Goal: Task Accomplishment & Management: Manage account settings

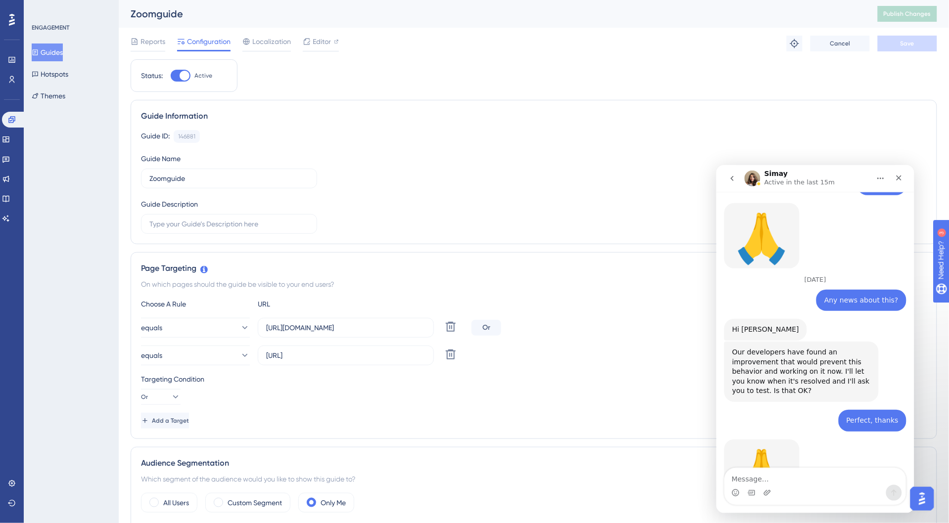
scroll to position [4416, 0]
click at [801, 471] on textarea "Message…" at bounding box center [814, 476] width 181 height 17
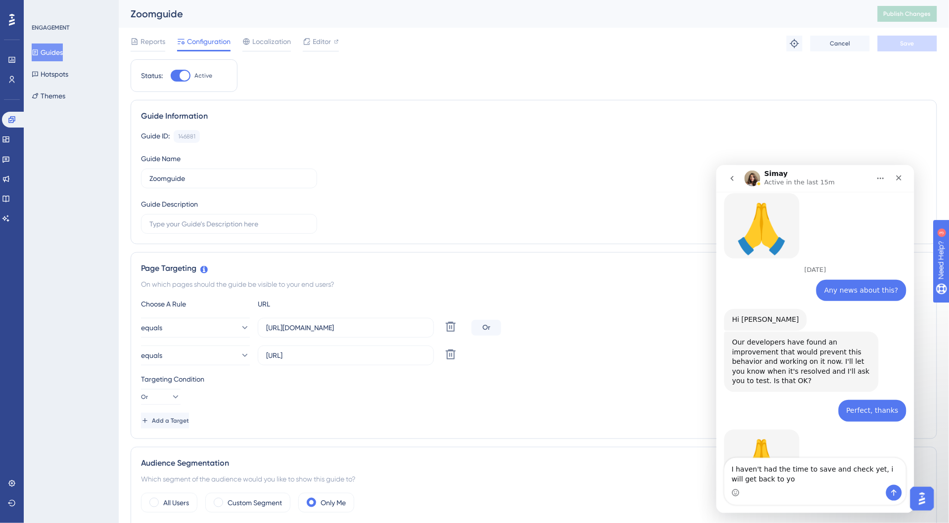
type textarea "I haven't had the time to save and check yet, i will get back to you"
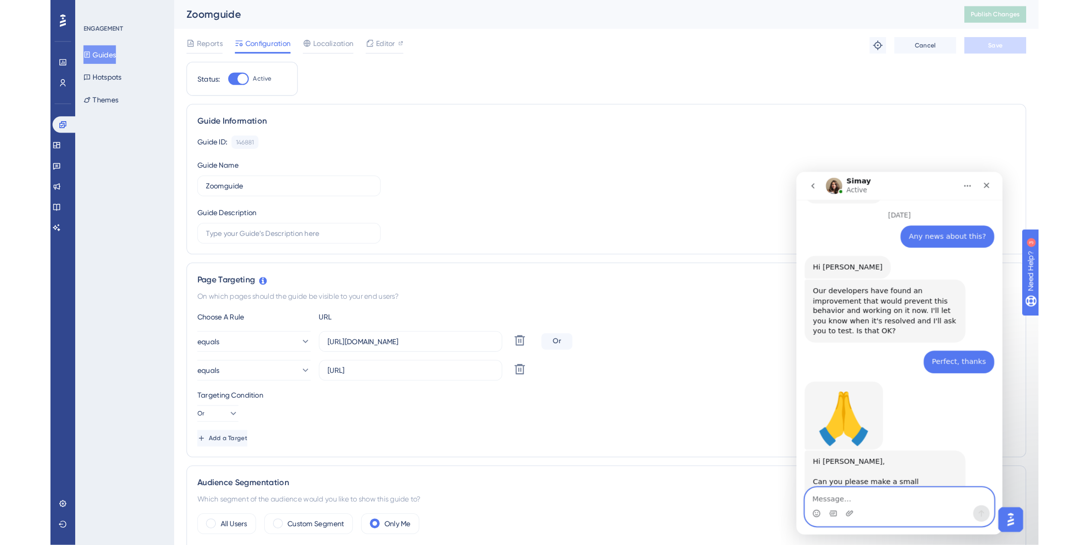
scroll to position [4524, 0]
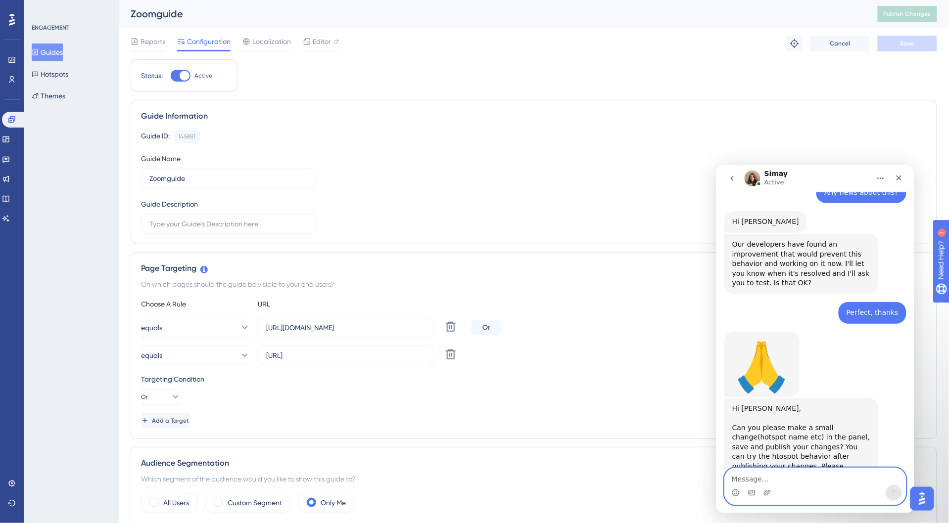
click at [784, 475] on textarea "Message…" at bounding box center [814, 476] width 181 height 17
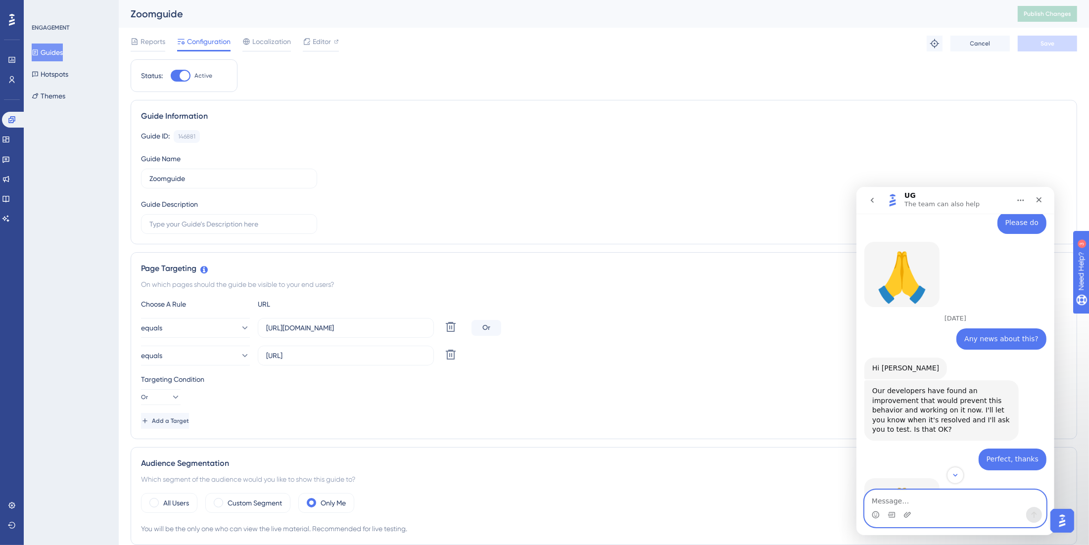
scroll to position [4355, 0]
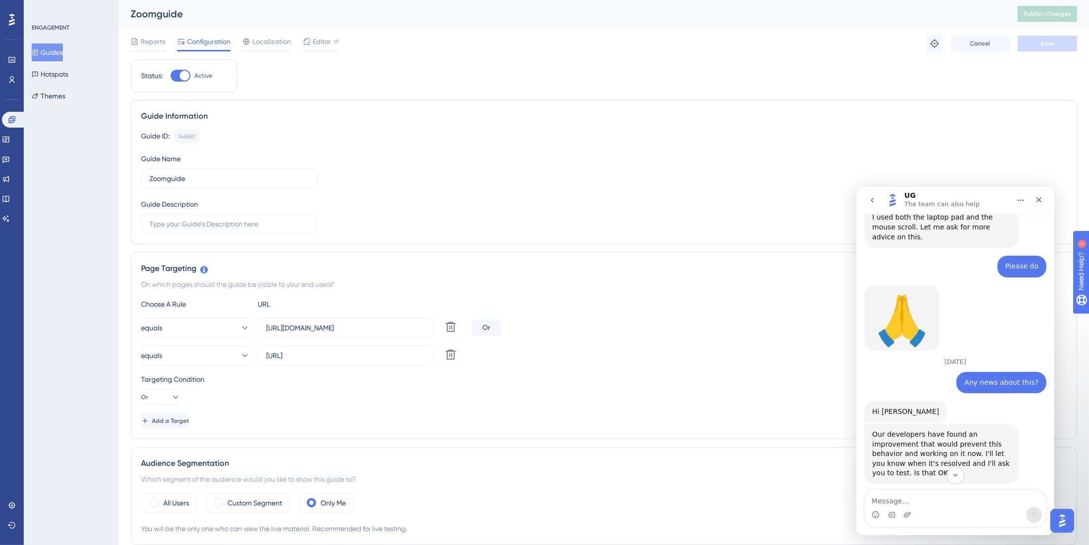
click at [93, 185] on div "ENGAGEMENT Guides Hotspots Themes" at bounding box center [71, 272] width 95 height 545
click at [68, 77] on button "Hotspots" at bounding box center [50, 74] width 37 height 18
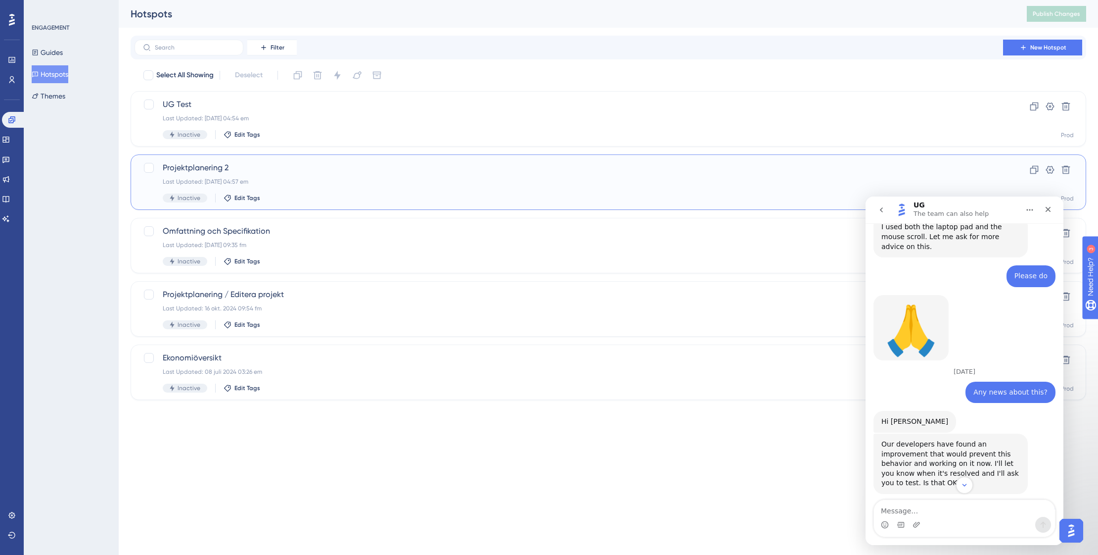
click at [342, 180] on div "Last Updated: 05 aug. 2025 04:57 em" at bounding box center [569, 182] width 812 height 8
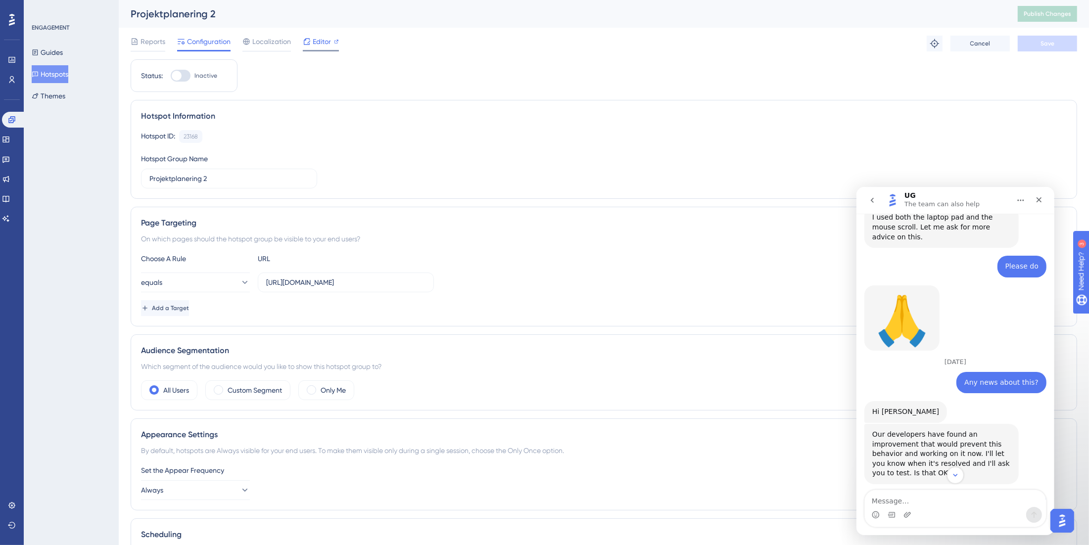
click at [317, 46] on span "Editor" at bounding box center [322, 42] width 18 height 12
click at [47, 72] on button "Hotspots" at bounding box center [50, 74] width 37 height 18
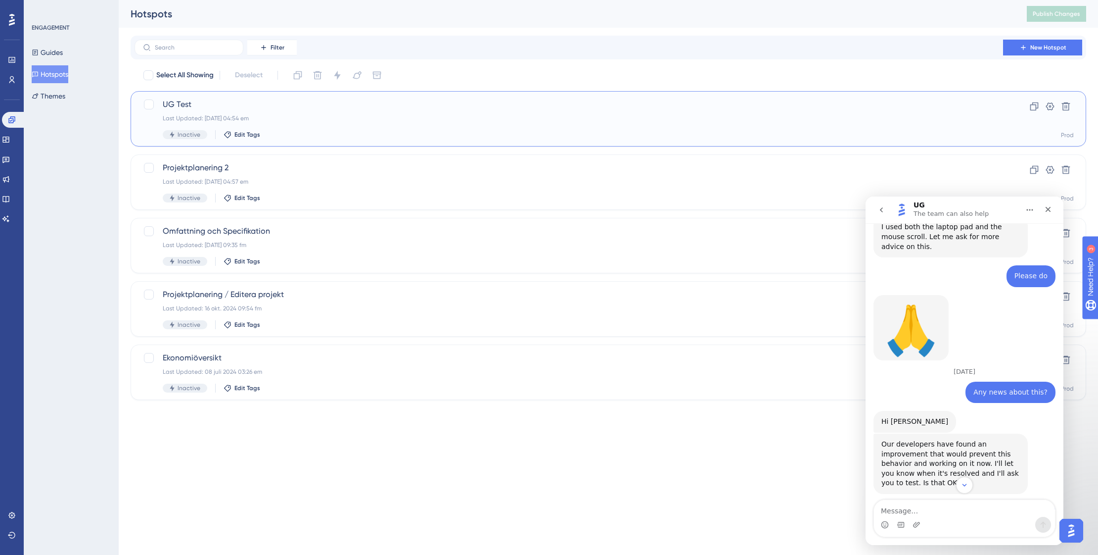
click at [340, 118] on div "Last Updated: 05 aug. 2025 04:54 em" at bounding box center [569, 118] width 812 height 8
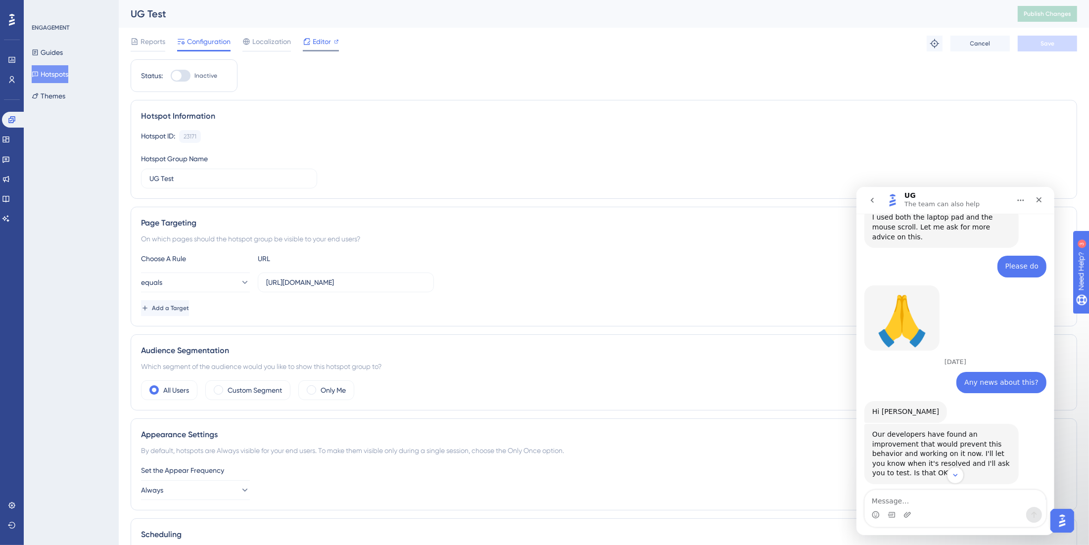
click at [310, 43] on icon at bounding box center [307, 42] width 8 height 8
click at [68, 71] on button "Hotspots" at bounding box center [50, 74] width 37 height 18
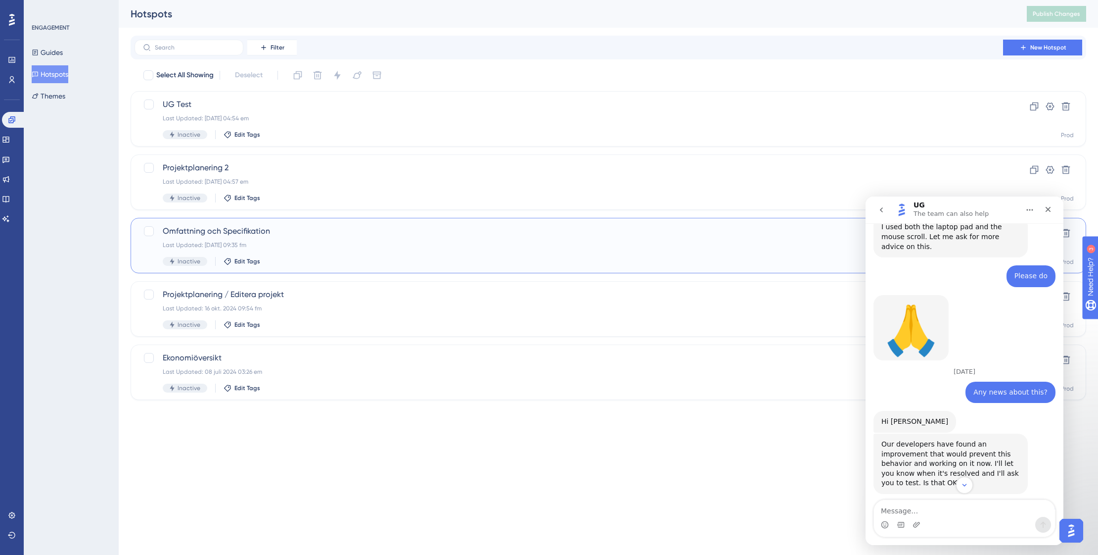
click at [318, 233] on span "Omfattning och Specifikation" at bounding box center [569, 231] width 812 height 12
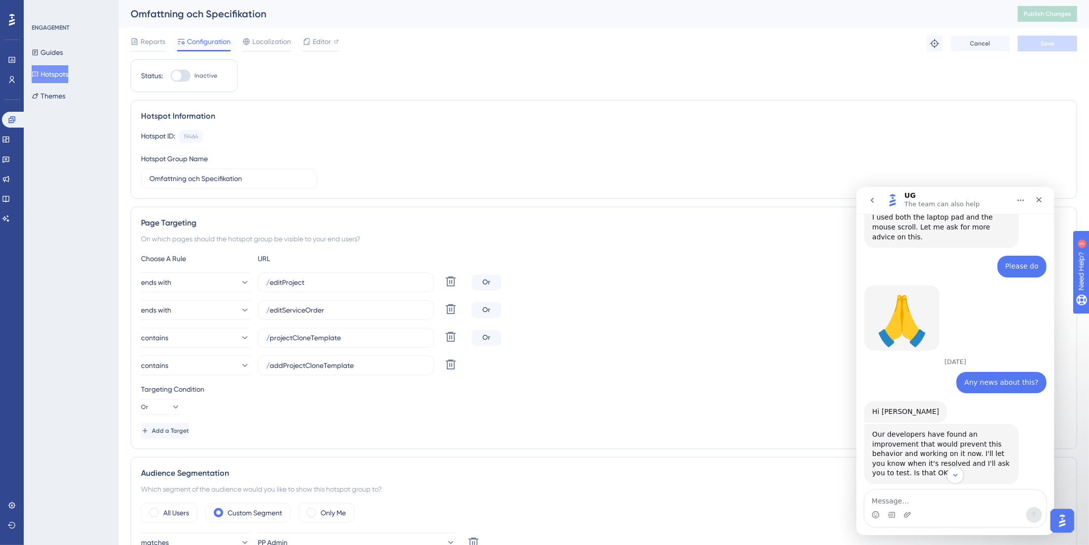
click at [179, 75] on div at bounding box center [177, 76] width 10 height 10
click at [171, 76] on input "Inactive" at bounding box center [170, 76] width 0 height 0
checkbox input "true"
click at [256, 178] on input "Omfattning och Specifikation" at bounding box center [228, 178] width 159 height 11
type input "Omfattning och Specifikation test"
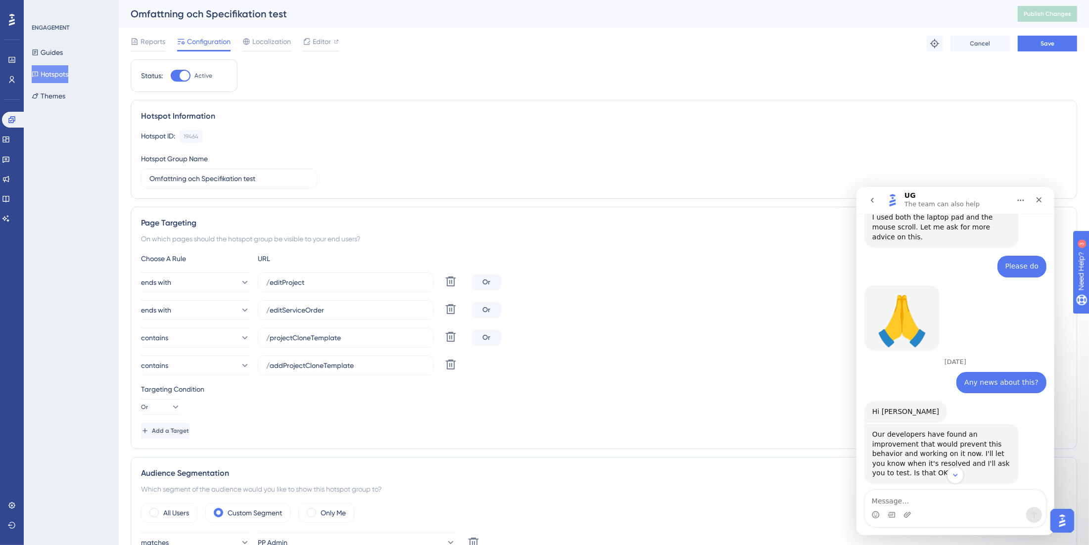
click at [387, 130] on div "Hotspot ID: 19464 Copy" at bounding box center [604, 136] width 926 height 13
click at [948, 40] on button "Save" at bounding box center [1047, 44] width 59 height 16
click at [948, 11] on span "Publish Changes" at bounding box center [1046, 14] width 47 height 8
click at [722, 66] on div "Status: Active Hotspot Information Hotspot ID: 19464 Copy Hotspot Group Name Om…" at bounding box center [604, 479] width 946 height 841
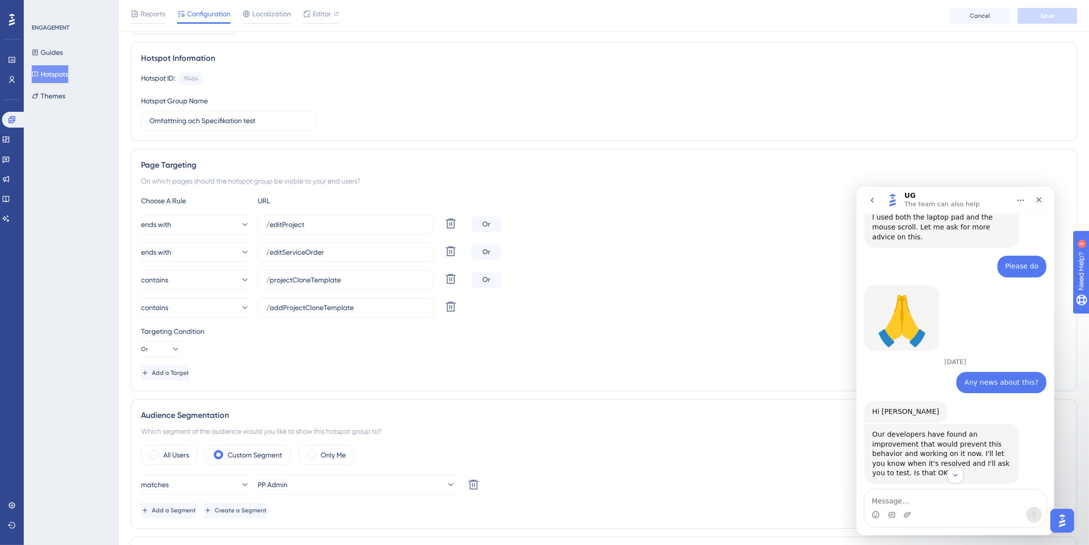
scroll to position [124, 0]
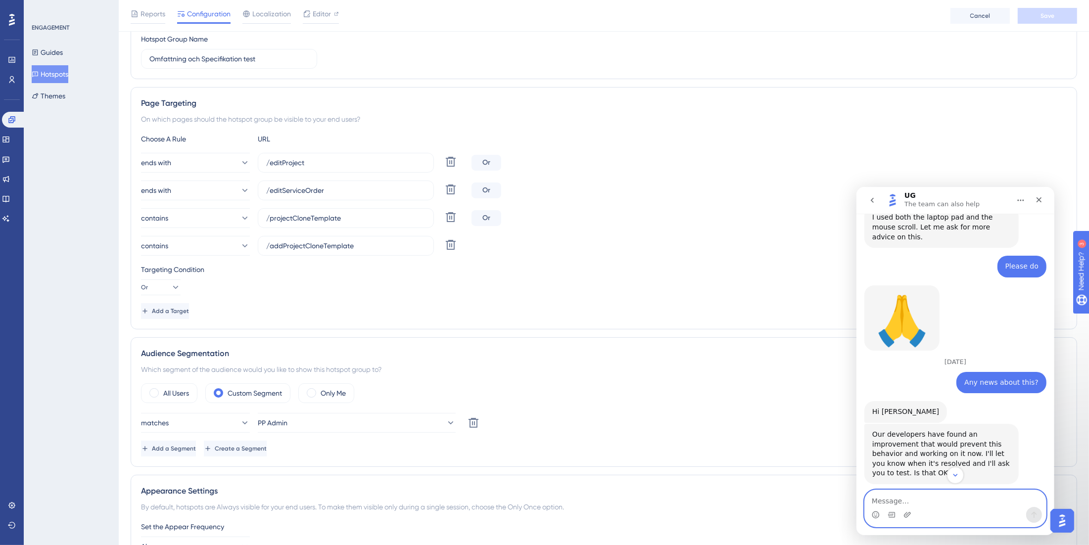
click at [914, 491] on textarea "Message…" at bounding box center [954, 498] width 181 height 17
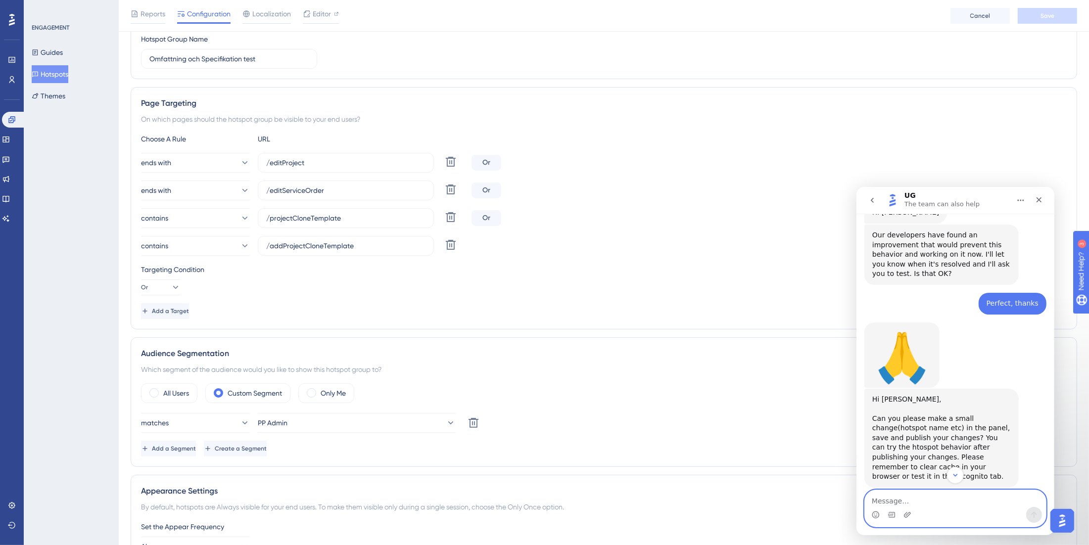
scroll to position [4603, 0]
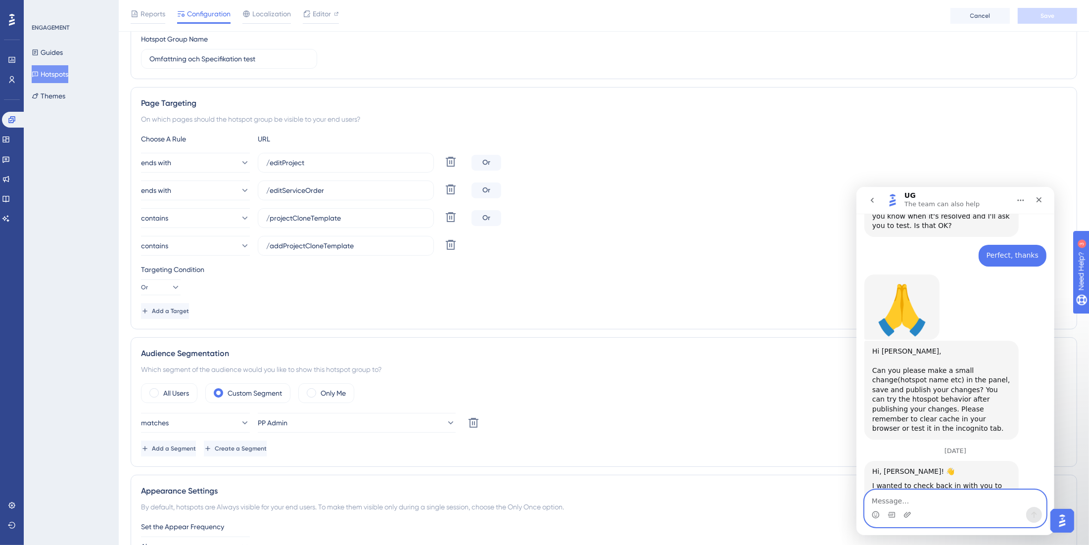
click at [911, 498] on textarea "Message…" at bounding box center [954, 498] width 181 height 17
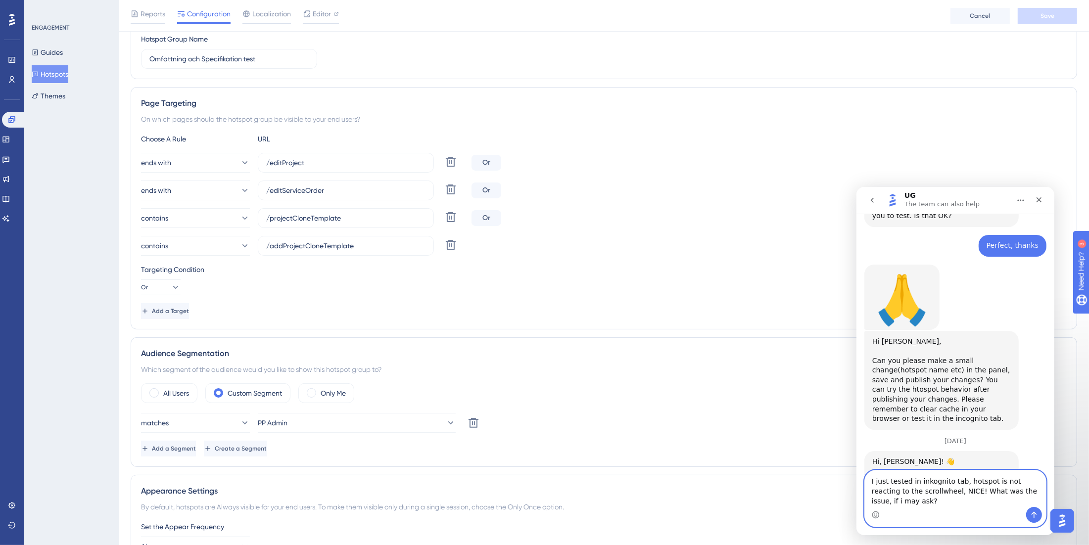
type textarea "I just tested in inkognito tab, hotspot is not reacting to the scrollwheel, NIC…"
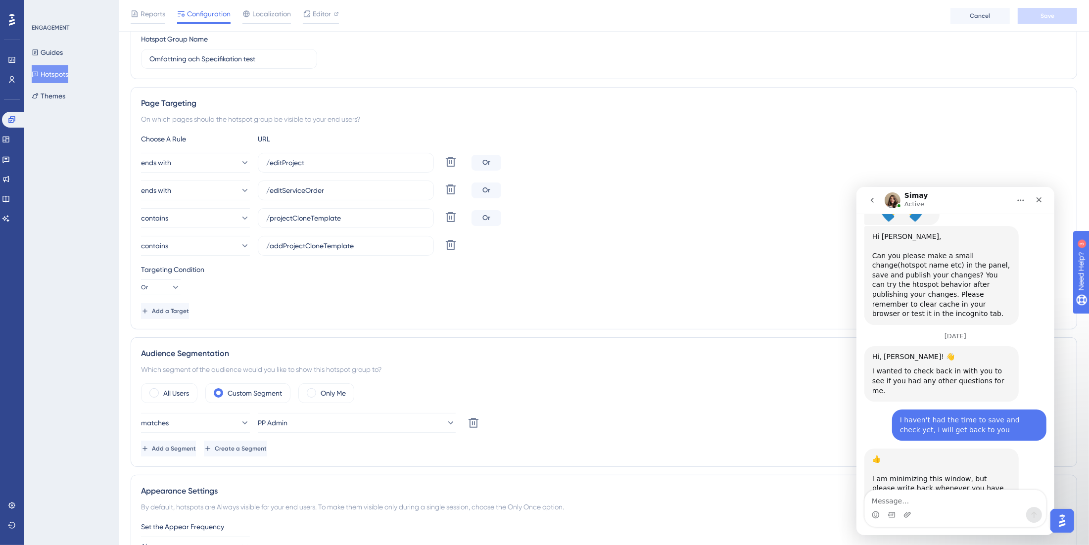
click at [679, 275] on div "Targeting Condition" at bounding box center [604, 270] width 926 height 12
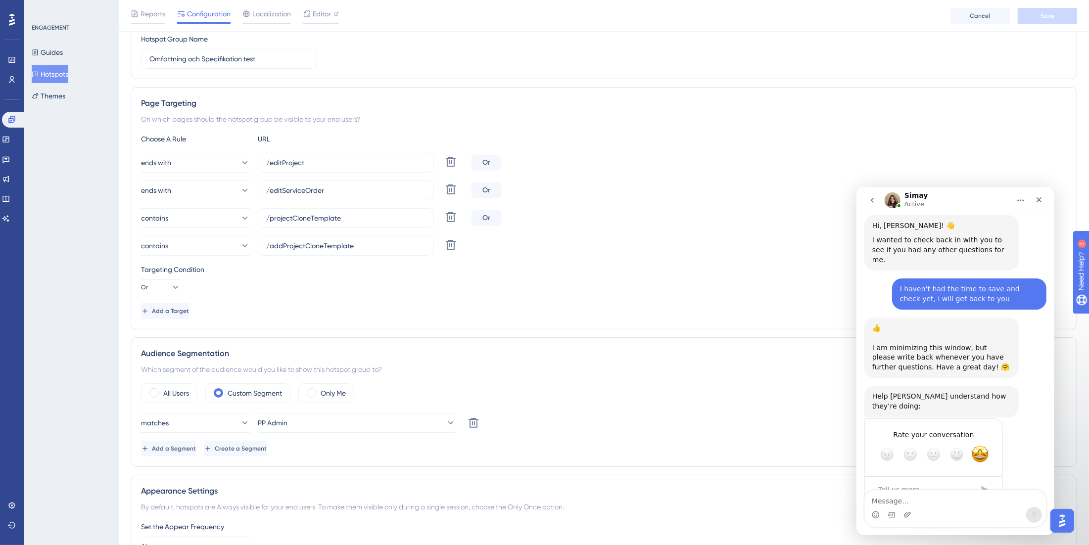
scroll to position [4904, 0]
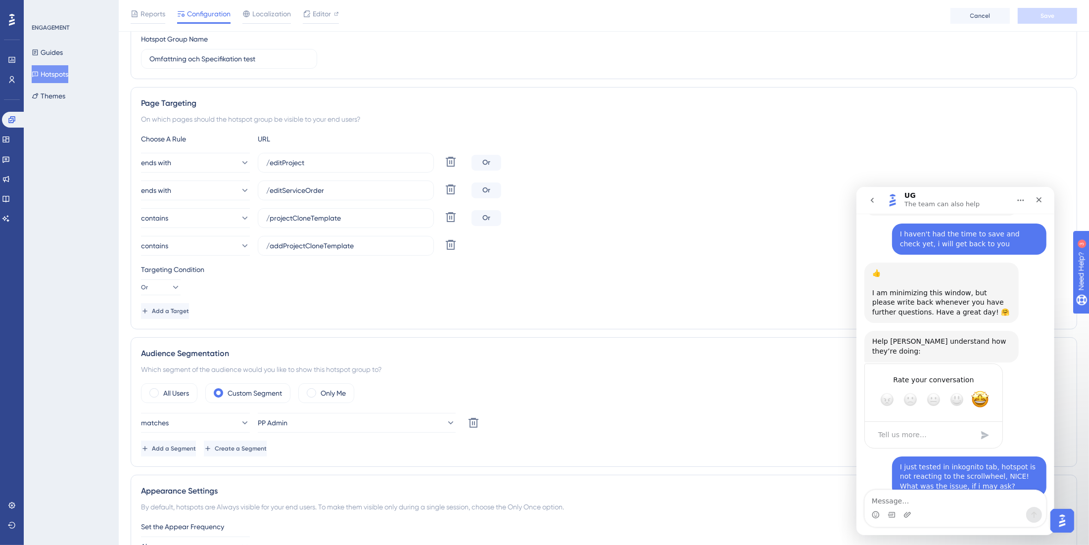
drag, startPoint x: 909, startPoint y: 392, endPoint x: 954, endPoint y: 392, distance: 45.0
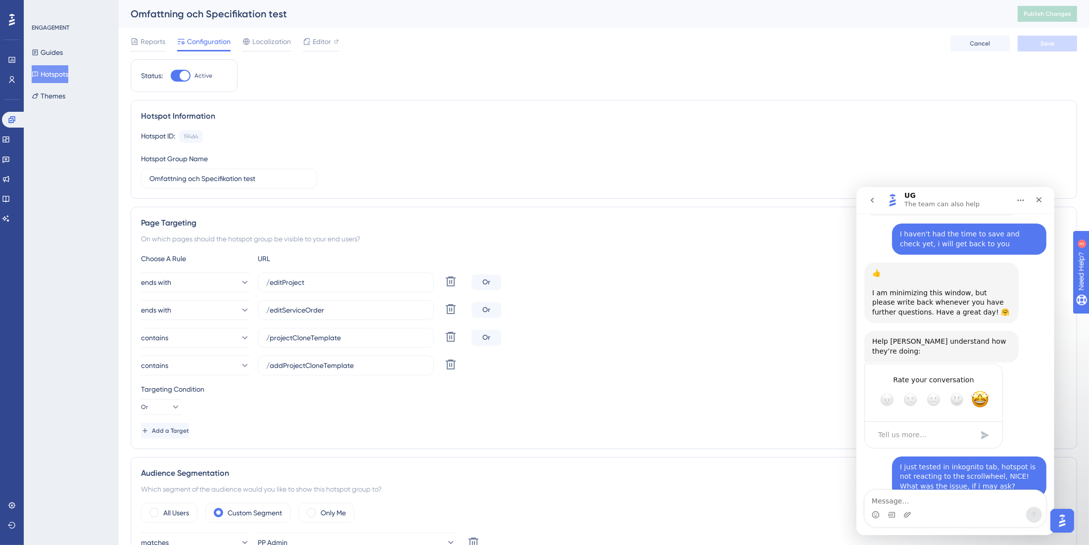
click at [948, 522] on img "Open AI Assistant Launcher" at bounding box center [1062, 520] width 18 height 18
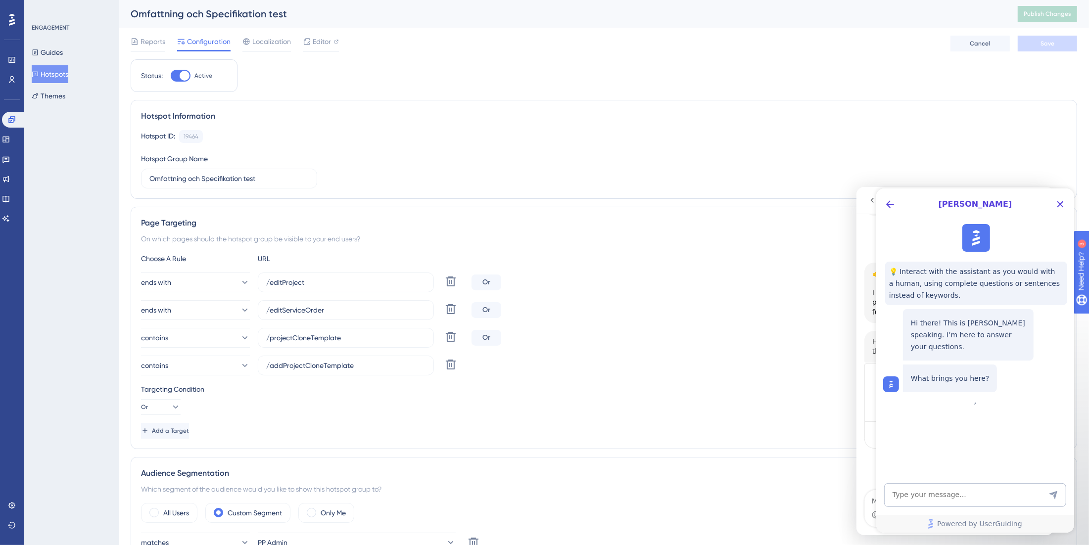
scroll to position [0, 0]
click at [948, 200] on icon "Close Button" at bounding box center [1060, 204] width 12 height 12
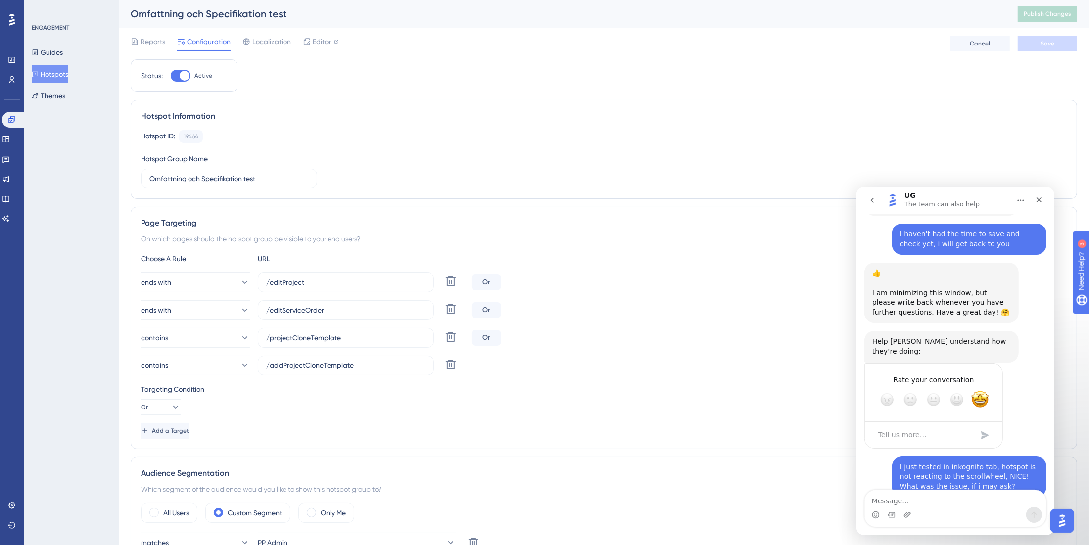
click at [866, 202] on button "go back" at bounding box center [871, 199] width 19 height 19
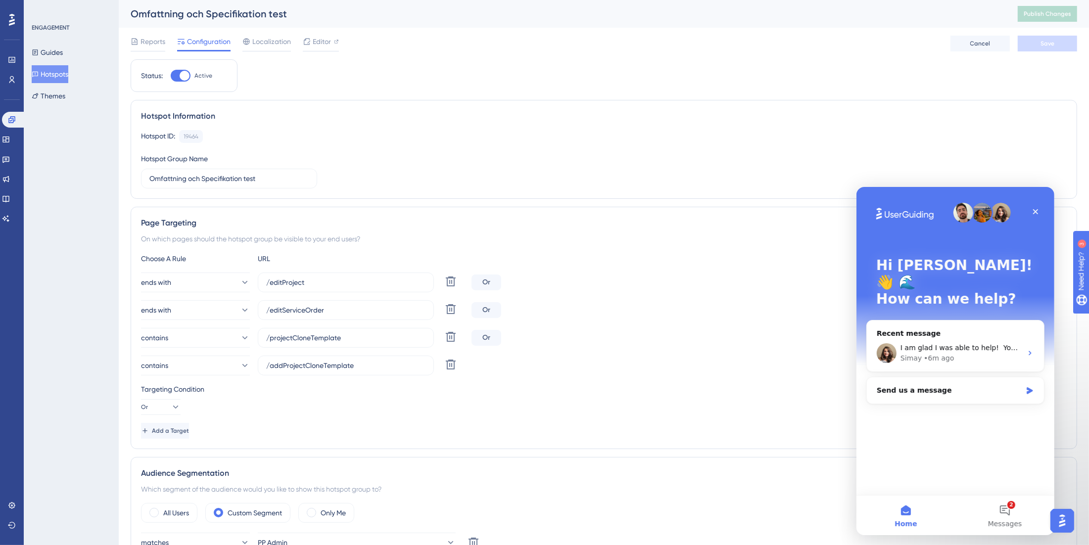
click at [918, 522] on button "Home" at bounding box center [905, 515] width 99 height 40
click at [948, 209] on icon "Close" at bounding box center [1035, 211] width 8 height 8
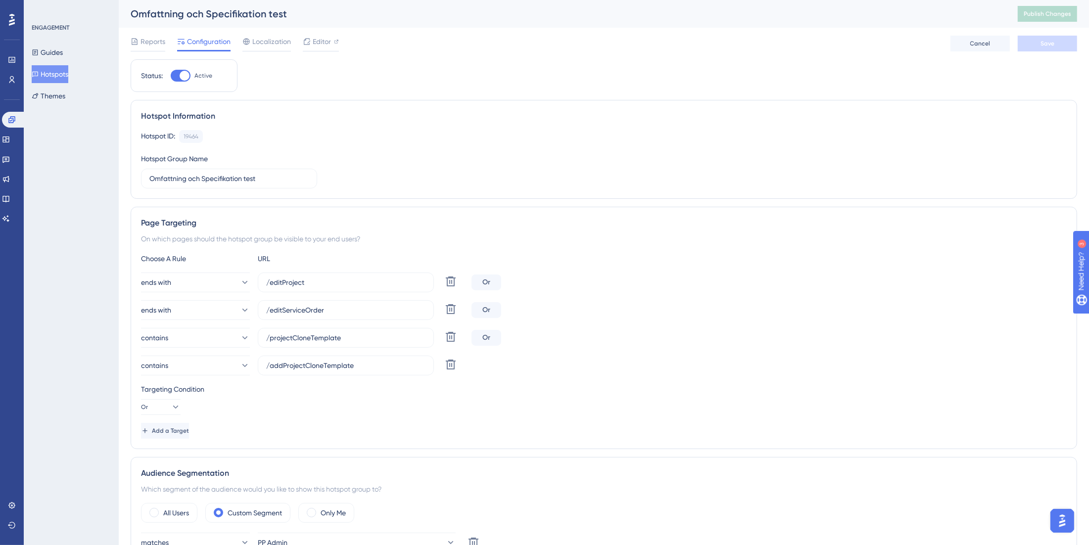
drag, startPoint x: 2123, startPoint y: 1018, endPoint x: 1070, endPoint y: 516, distance: 1166.5
click at [948, 520] on img "Open AI Assistant Launcher" at bounding box center [1062, 520] width 18 height 18
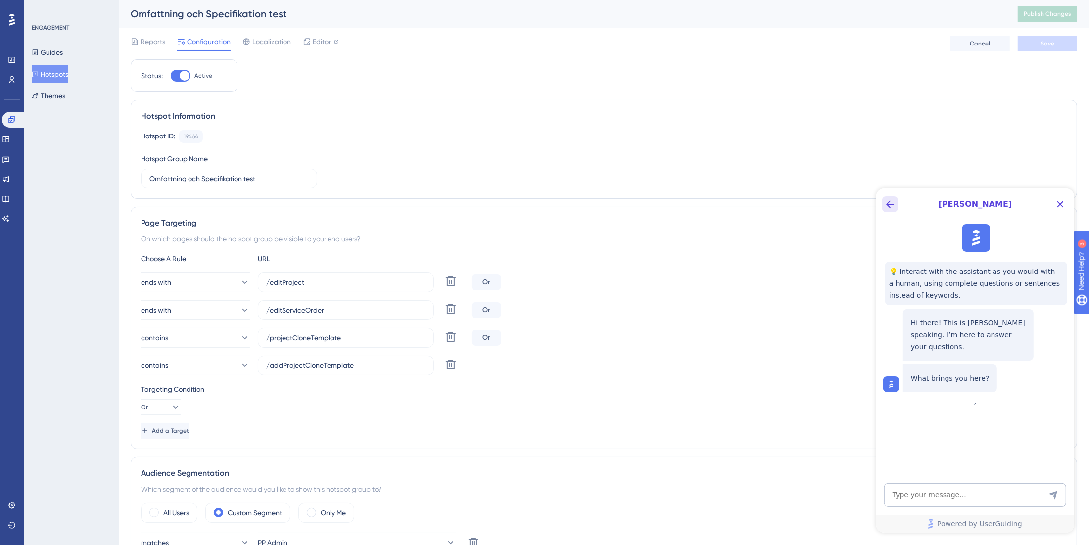
click at [890, 208] on icon "Back Button" at bounding box center [889, 204] width 12 height 12
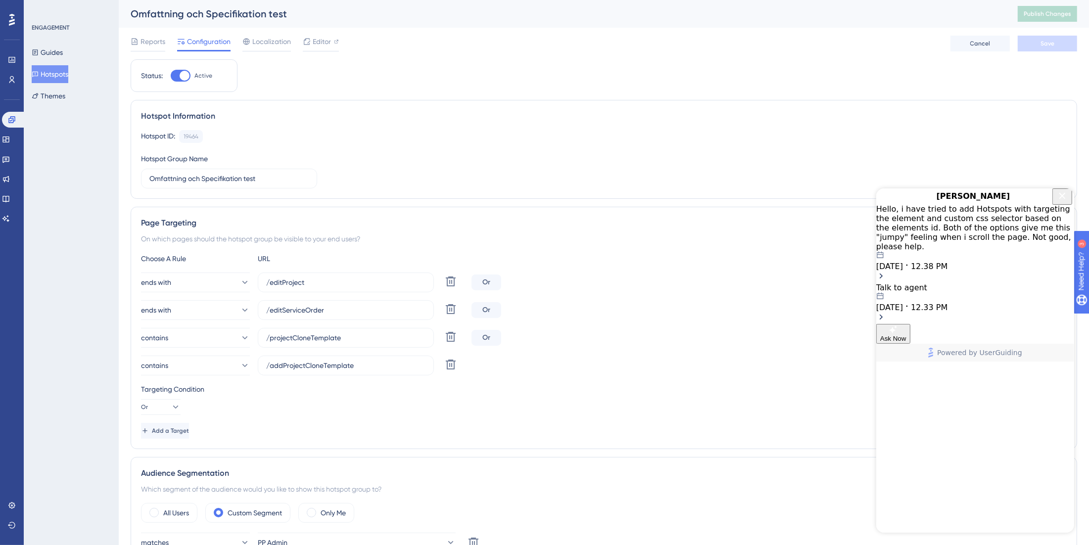
click at [948, 237] on div "Hello, i have tried to add Hotspots with targeting the element and custom css s…" at bounding box center [975, 237] width 198 height 67
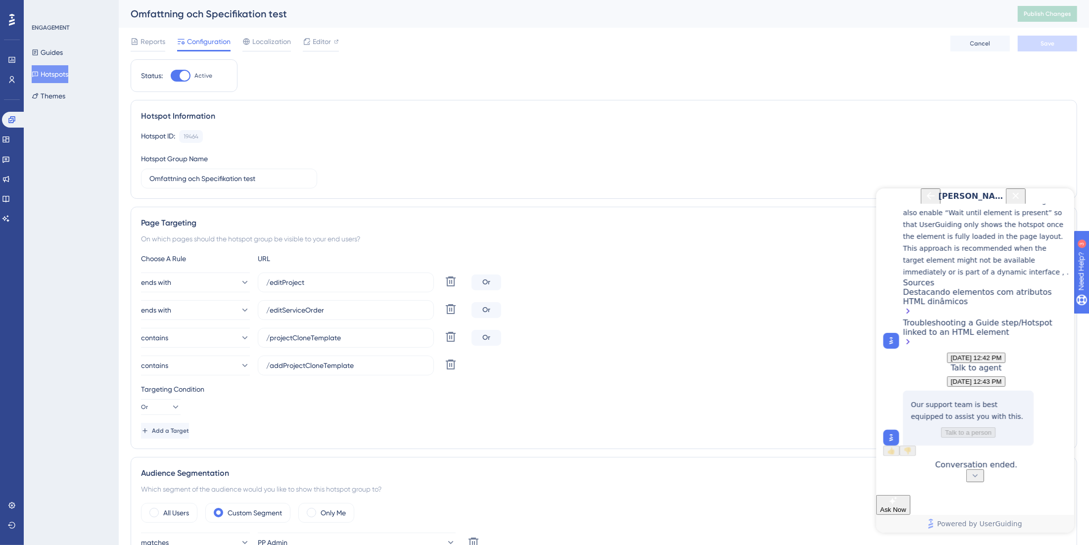
scroll to position [502, 0]
click at [926, 199] on icon "Back Button" at bounding box center [930, 195] width 8 height 8
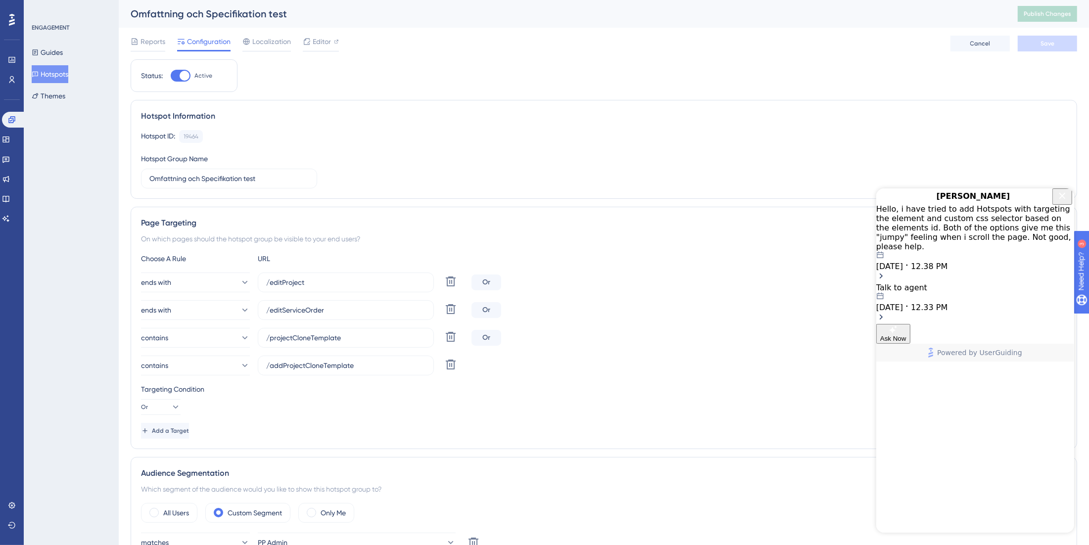
click at [948, 282] on div "Talk to agent 04.30.2025 12.33 PM" at bounding box center [975, 296] width 198 height 29
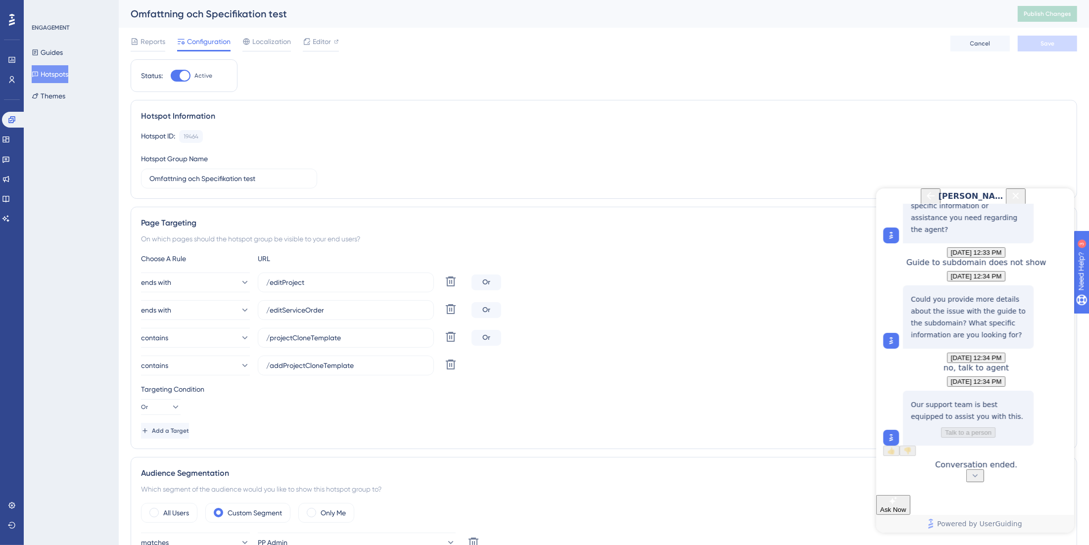
scroll to position [367, 0]
click at [924, 201] on icon "Back Button" at bounding box center [930, 195] width 12 height 12
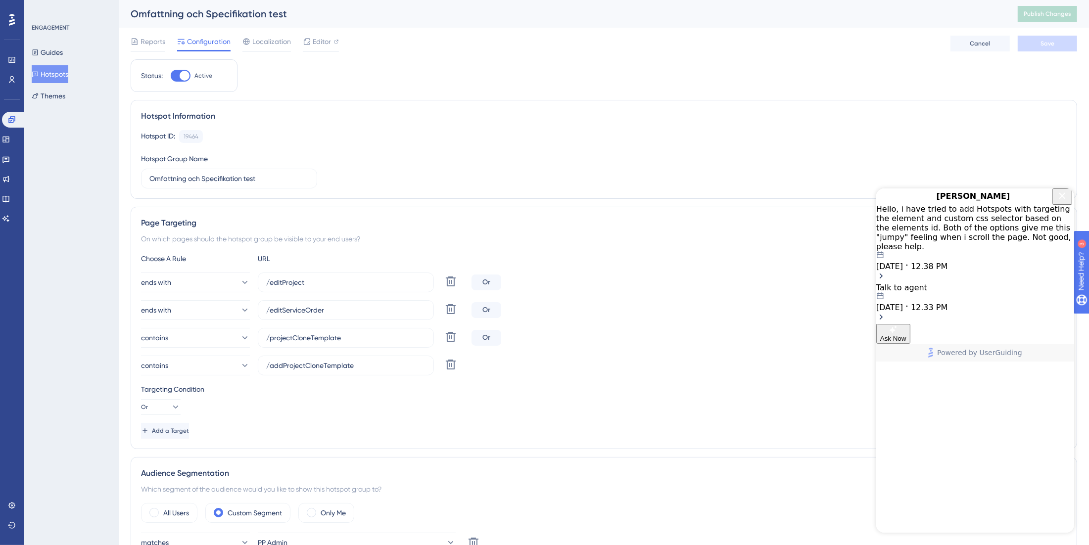
click at [948, 201] on icon "Close Button" at bounding box center [1062, 195] width 12 height 12
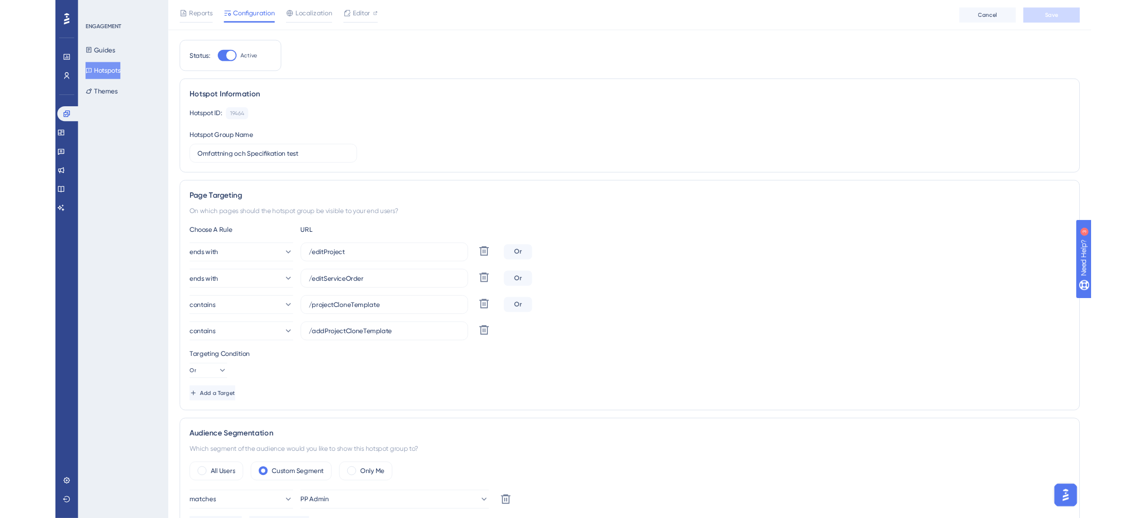
scroll to position [0, 0]
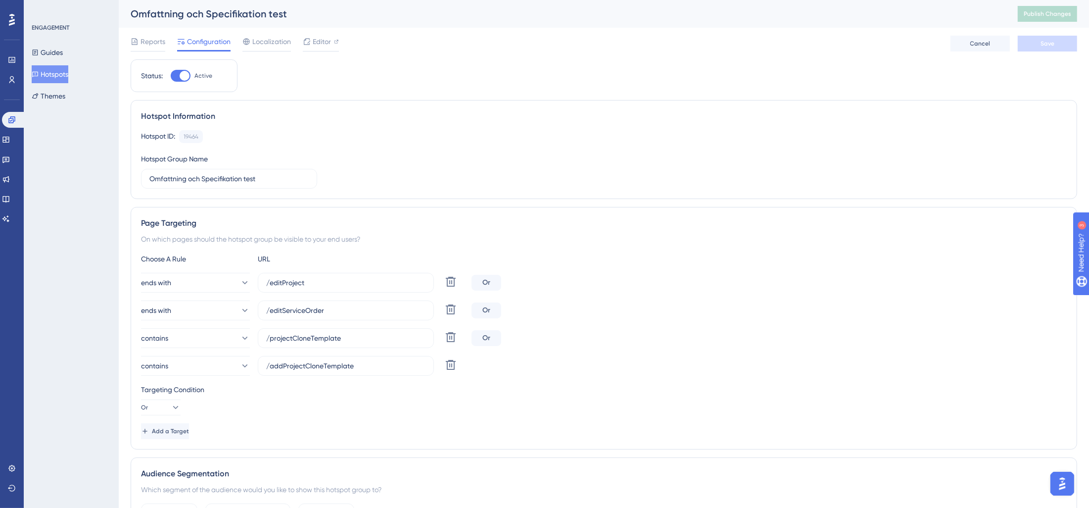
click at [59, 235] on div "ENGAGEMENT Guides Hotspots Themes" at bounding box center [71, 254] width 95 height 508
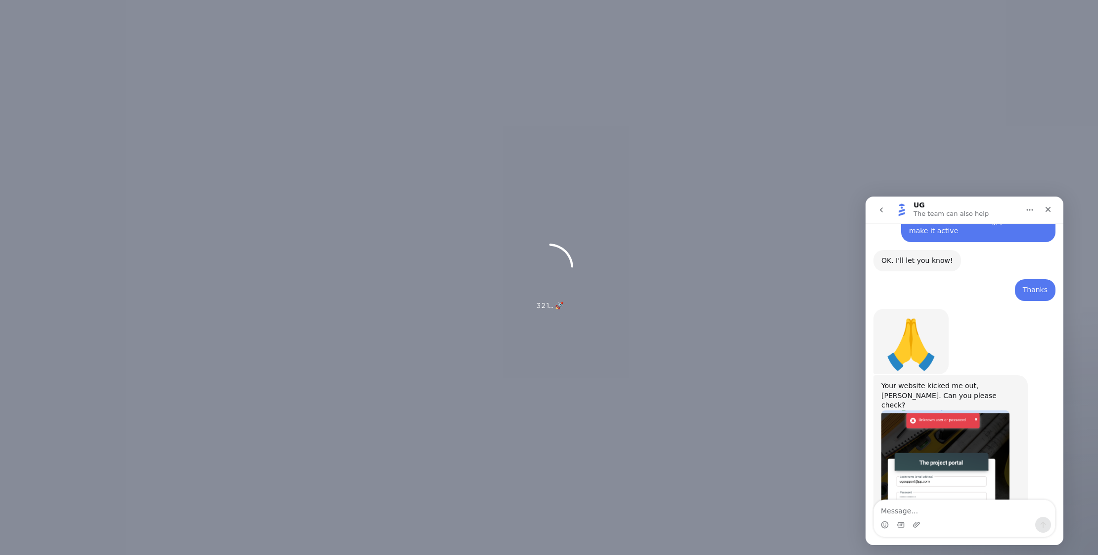
scroll to position [4603, 0]
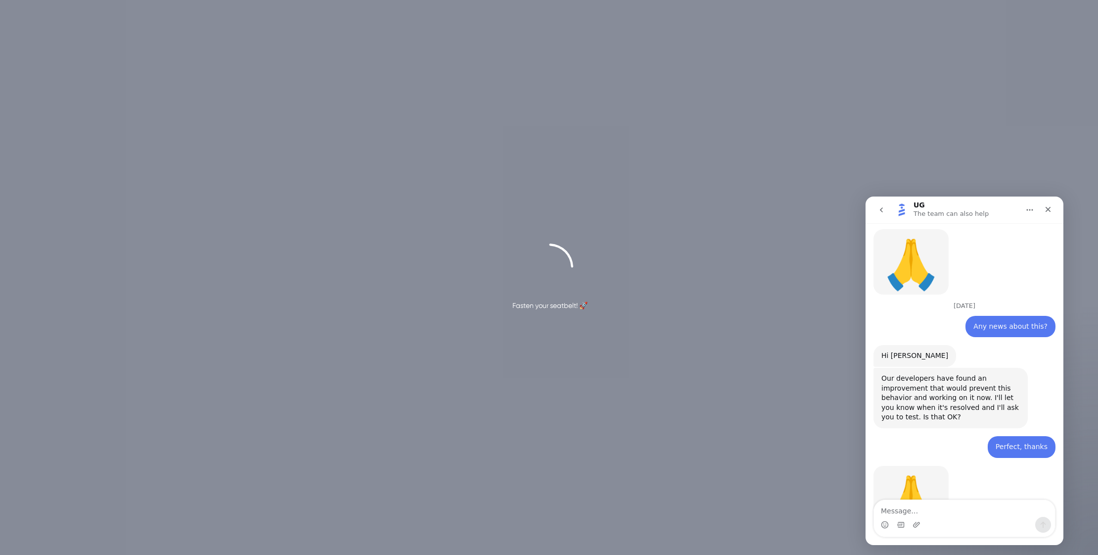
scroll to position [4603, 0]
